Goal: Navigation & Orientation: Understand site structure

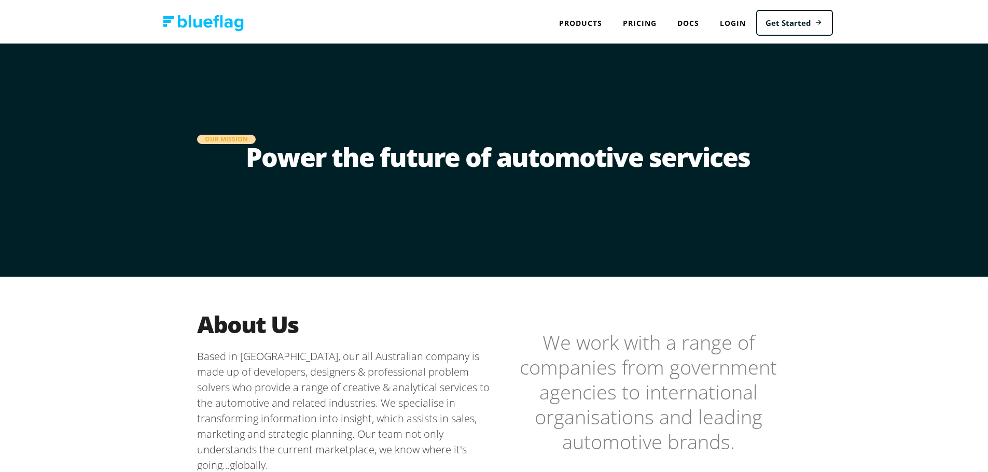
click at [219, 24] on img at bounding box center [203, 21] width 81 height 16
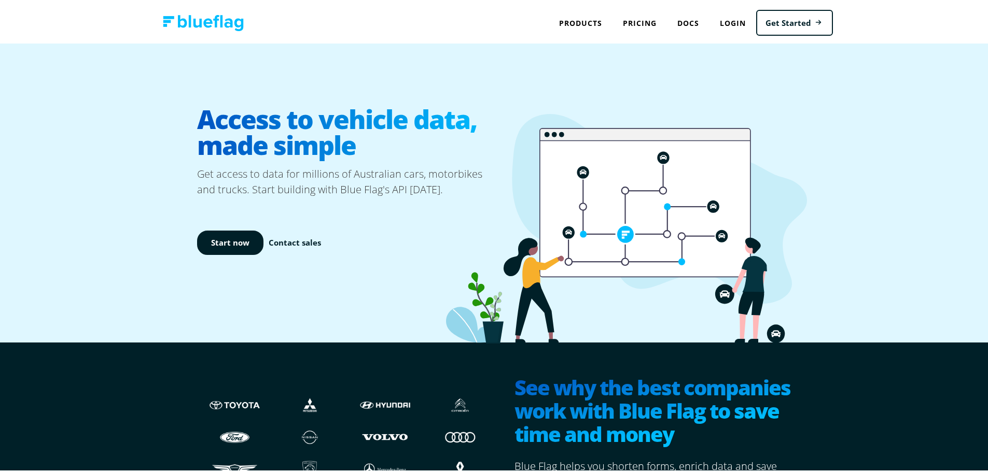
click at [854, 154] on div "Access to vehicle data, made simple Get access to data for millions of Australi…" at bounding box center [498, 190] width 996 height 299
